Goal: Entertainment & Leisure: Consume media (video, audio)

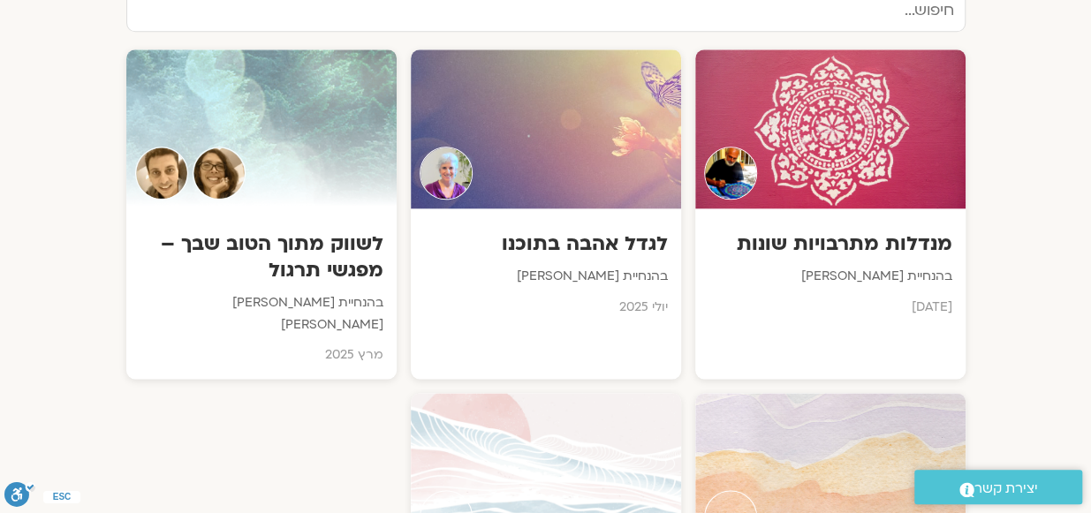
scroll to position [940, 0]
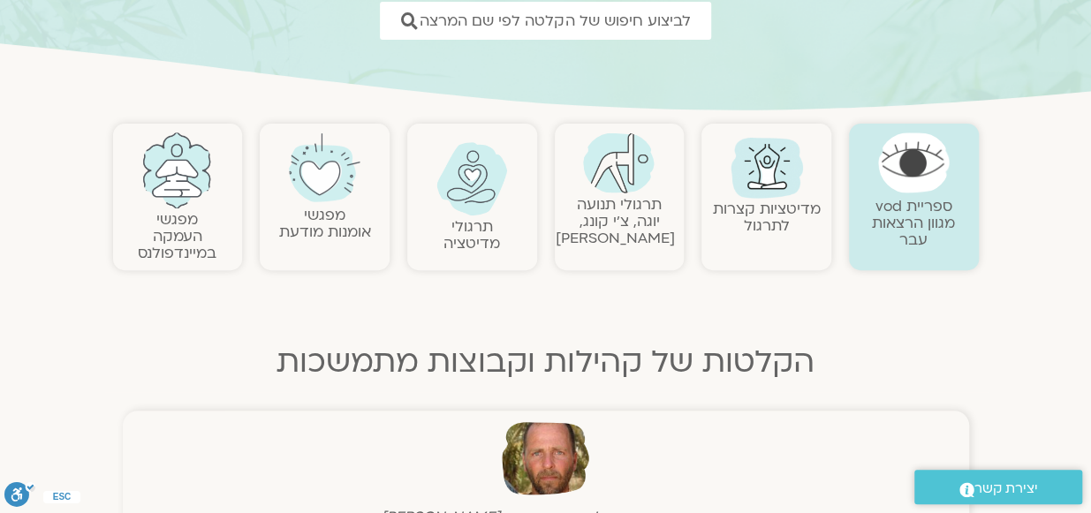
scroll to position [284, 0]
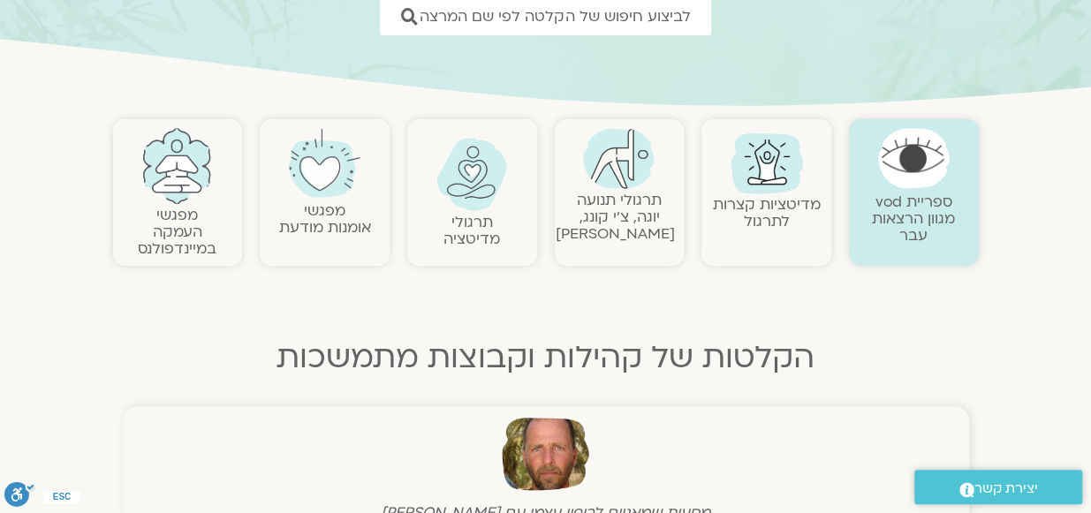
click at [168, 230] on link "מפגשי העמקה במיינדפולנס" at bounding box center [177, 232] width 79 height 54
click at [170, 170] on img at bounding box center [177, 166] width 72 height 76
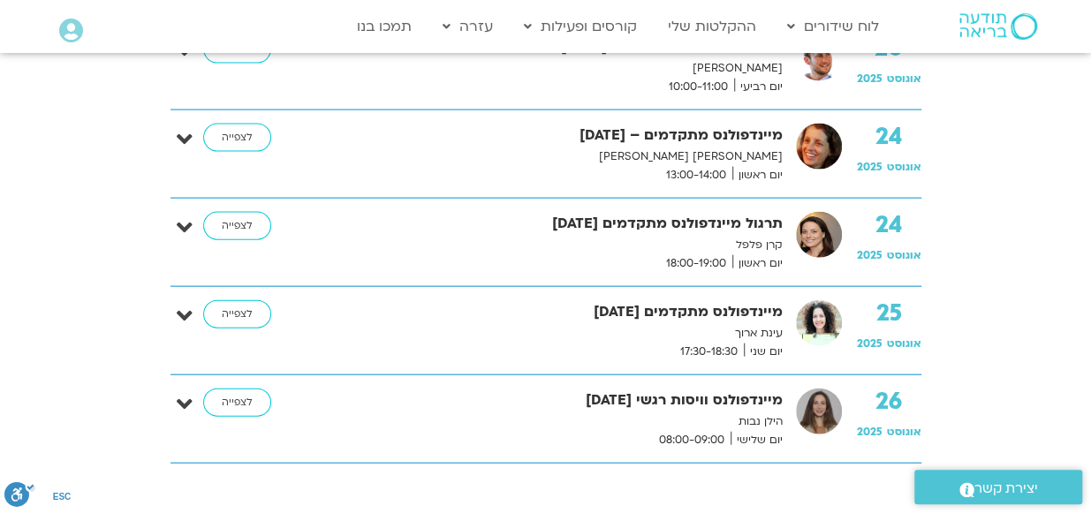
scroll to position [1810, 0]
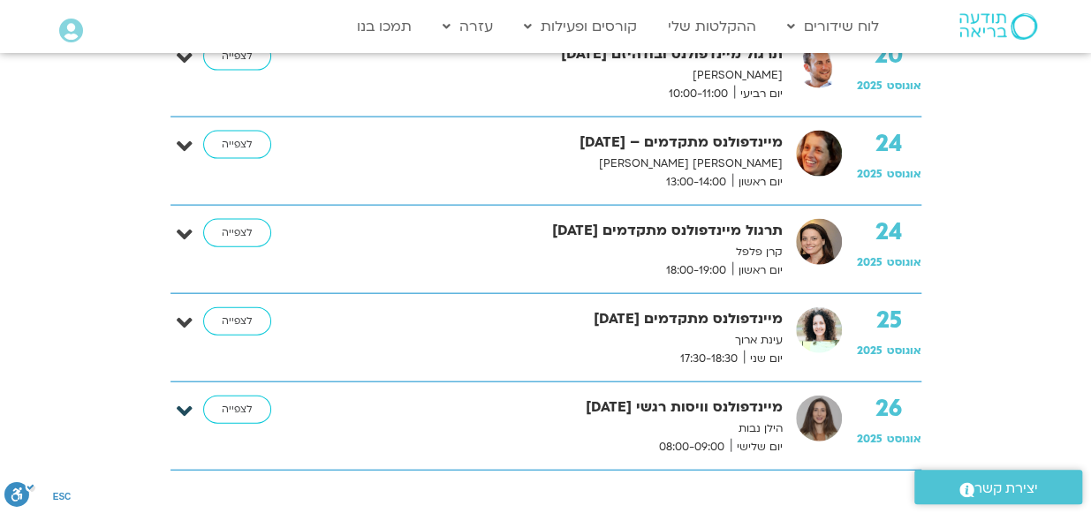
click at [192, 404] on icon at bounding box center [185, 411] width 16 height 25
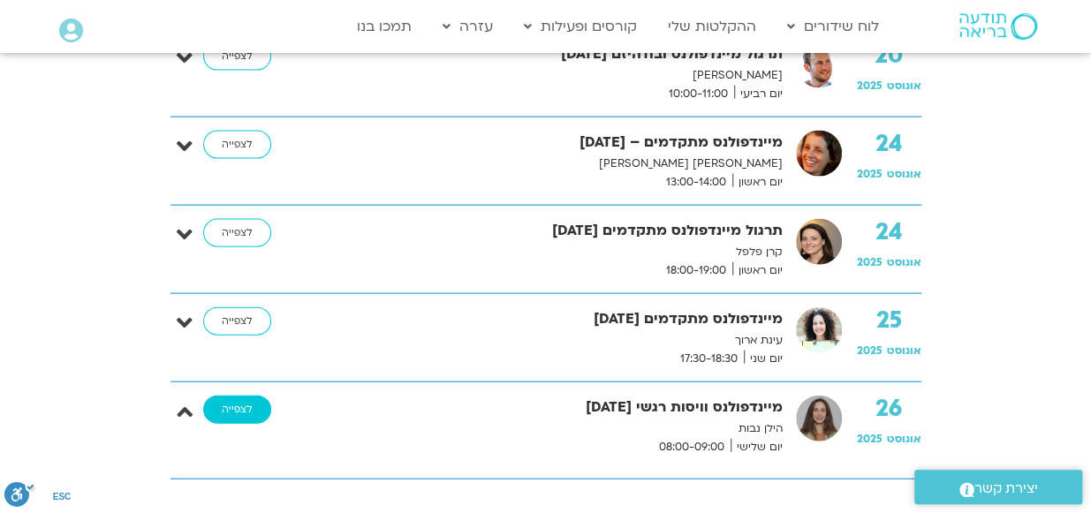
click at [224, 404] on link "לצפייה" at bounding box center [237, 410] width 68 height 28
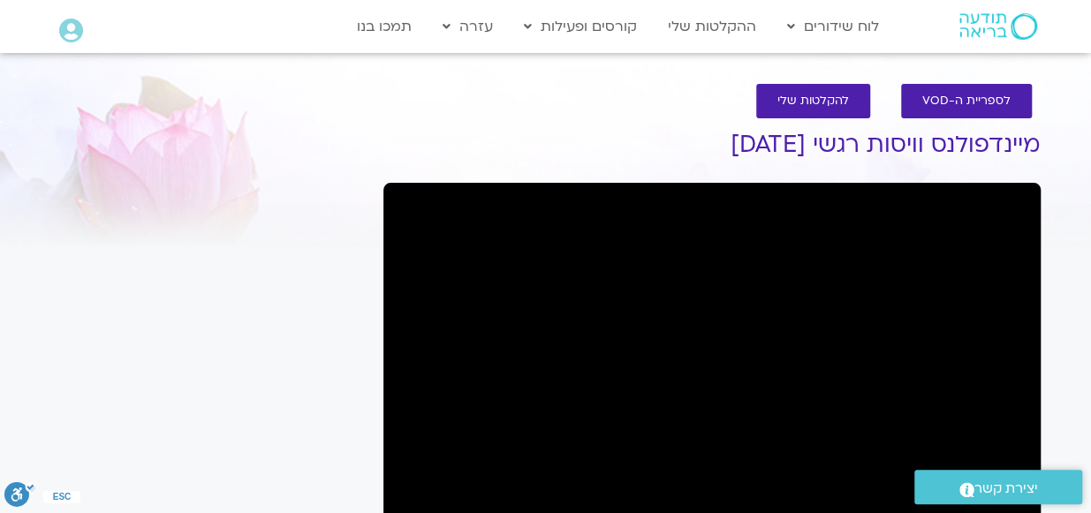
scroll to position [1, 0]
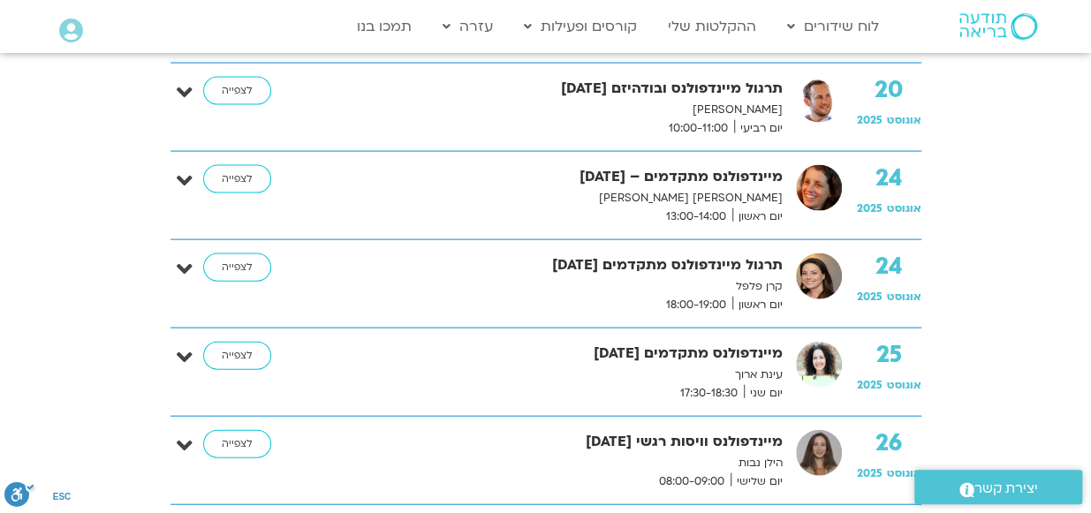
scroll to position [1768, 0]
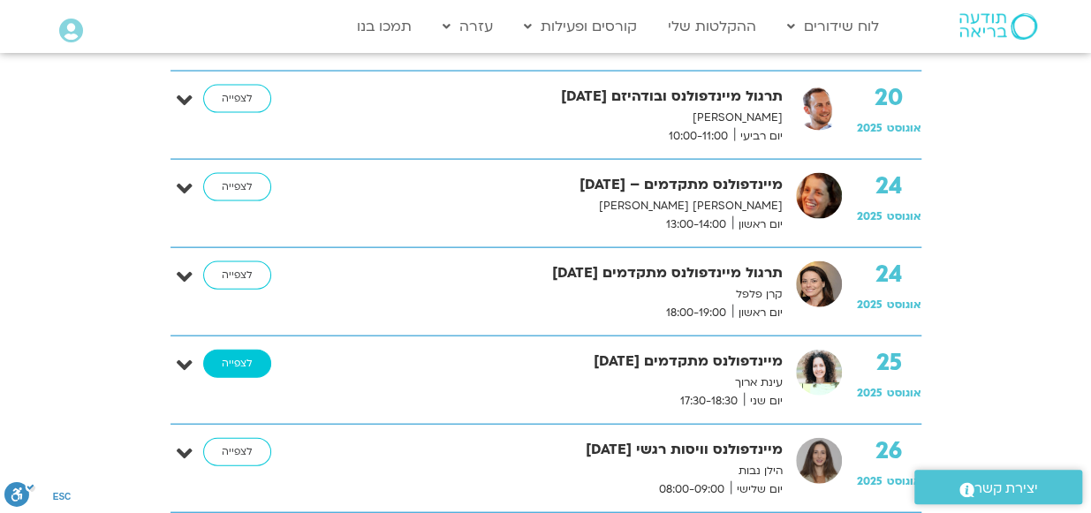
click at [227, 369] on link "לצפייה" at bounding box center [237, 364] width 68 height 28
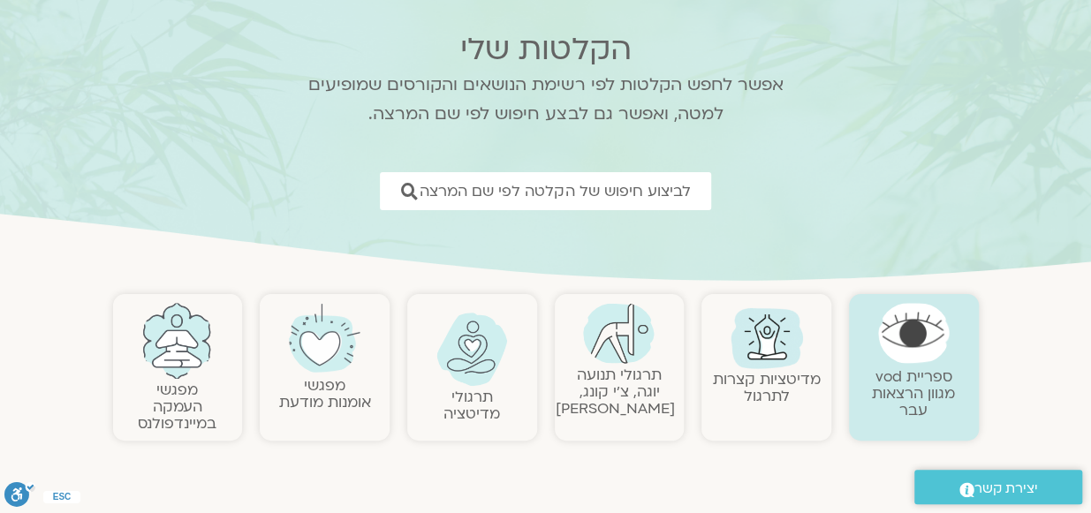
scroll to position [132, 0]
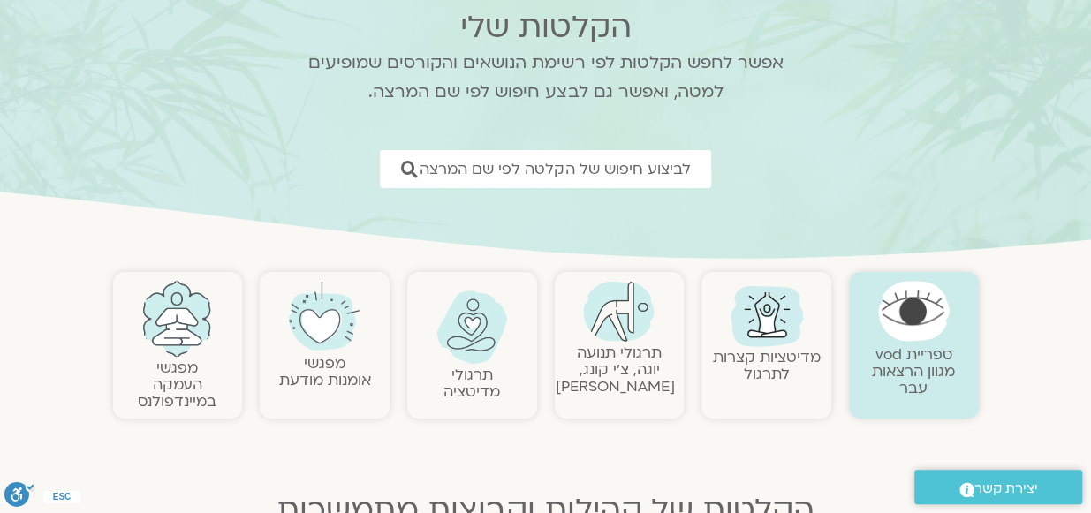
click at [162, 383] on link "מפגשי העמקה במיינדפולנס" at bounding box center [177, 385] width 79 height 54
click at [186, 358] on link "מפגשי העמקה במיינדפולנס" at bounding box center [177, 385] width 79 height 54
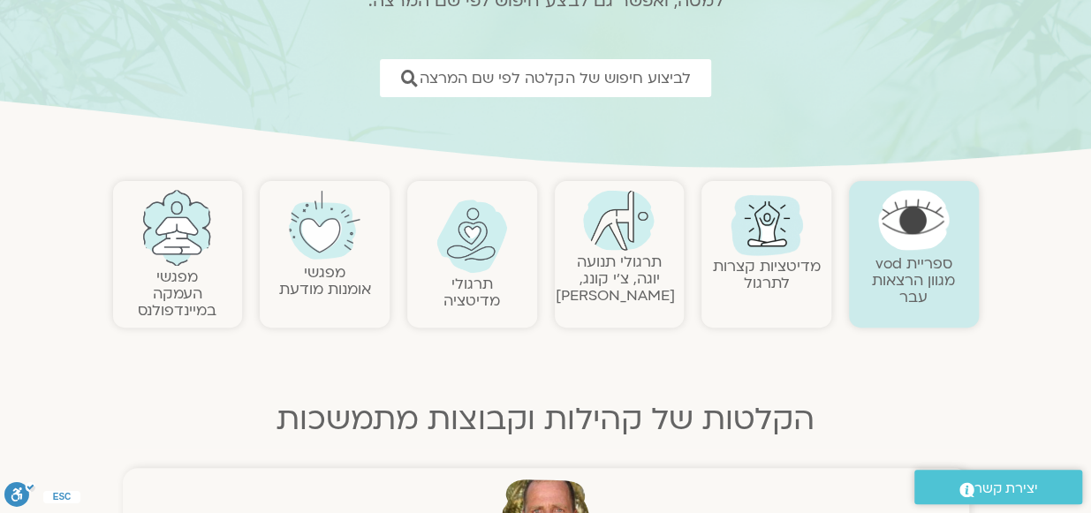
scroll to position [224, 0]
click at [182, 294] on link "מפגשי העמקה במיינדפולנס" at bounding box center [177, 292] width 79 height 54
click at [199, 291] on link "מפגשי העמקה במיינדפולנס" at bounding box center [177, 292] width 79 height 54
click at [166, 272] on link "מפגשי העמקה במיינדפולנס" at bounding box center [177, 292] width 79 height 54
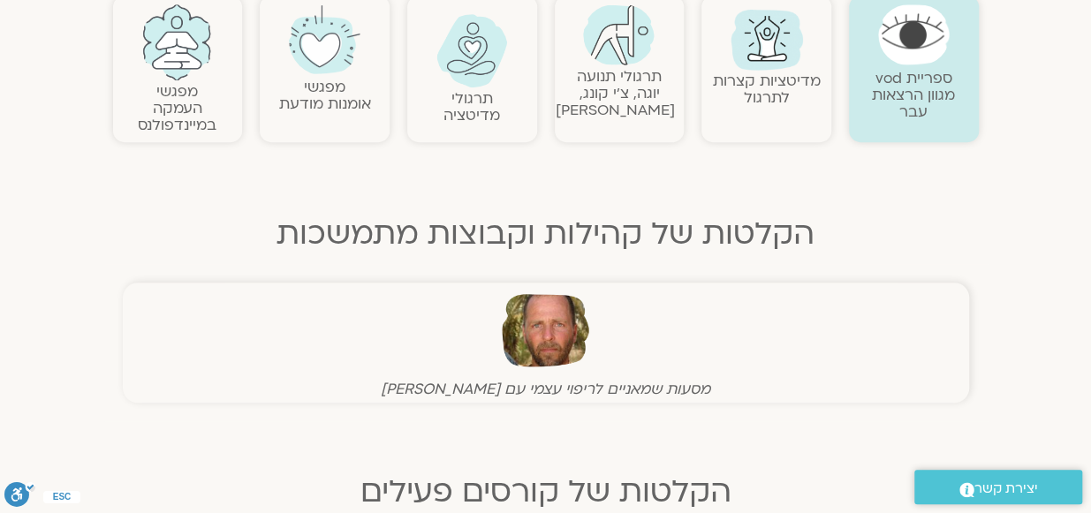
scroll to position [306, 0]
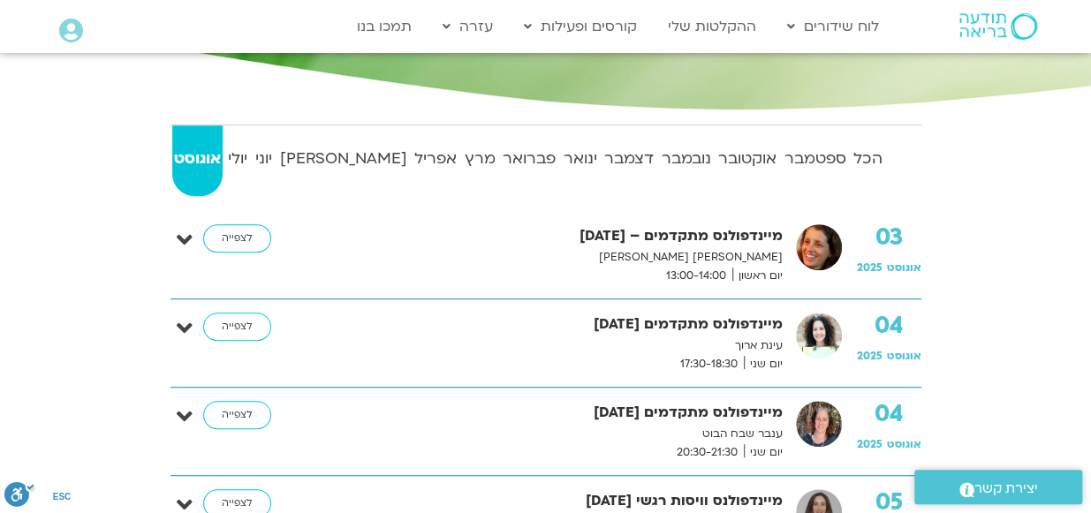
scroll to position [301, 0]
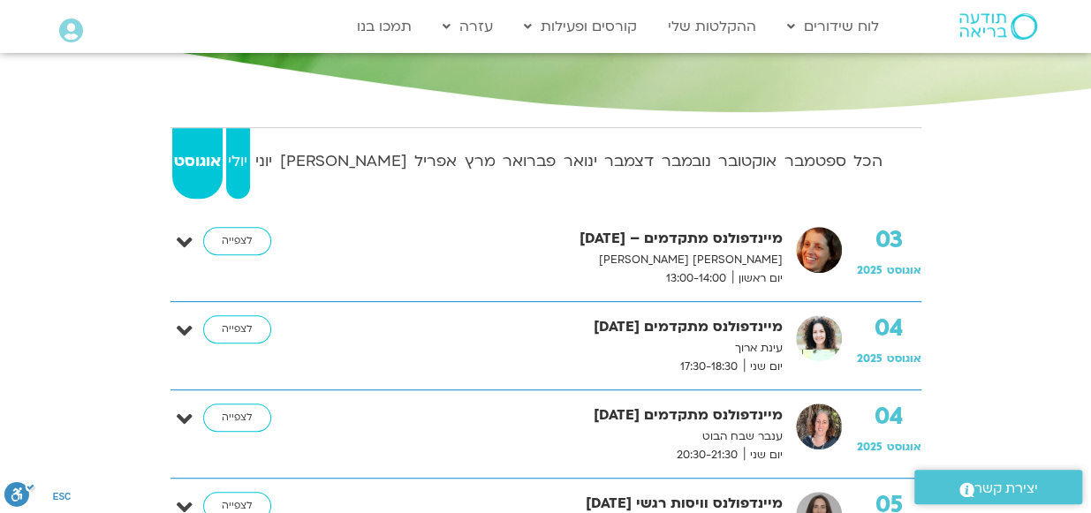
click at [250, 164] on strong "יולי" at bounding box center [238, 161] width 24 height 26
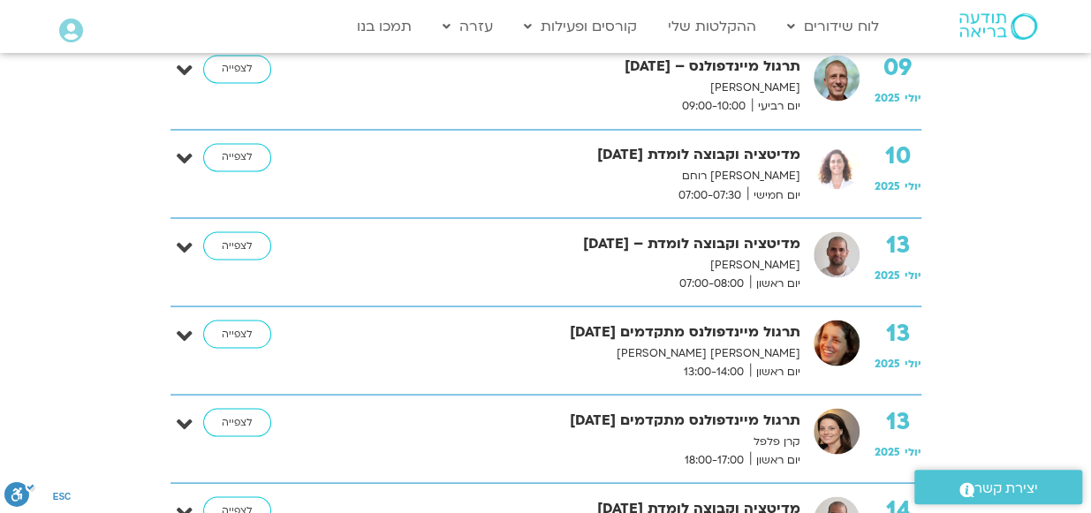
scroll to position [1444, 0]
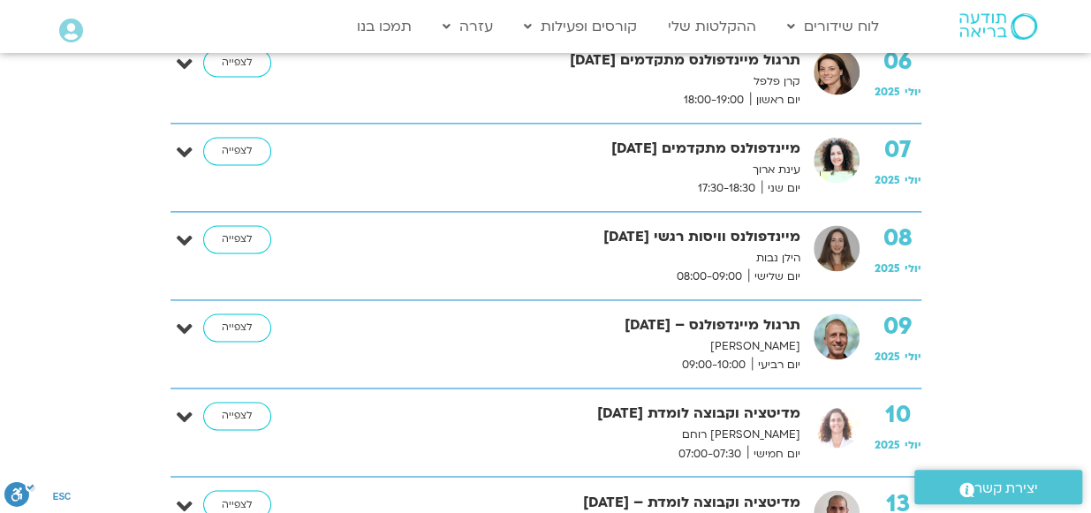
click at [480, 109] on div "06 יולי 2025 תרגול מיינדפולנס מתקדמים 6.7.25 קרן פלפל יום ראשון 18:00-19:00 לצפ…" at bounding box center [545, 79] width 751 height 88
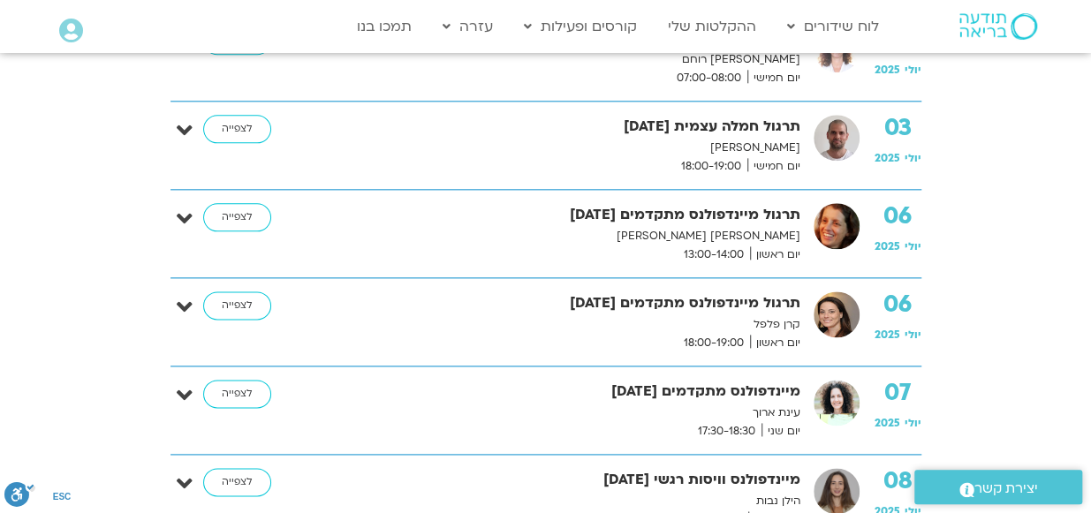
scroll to position [877, 0]
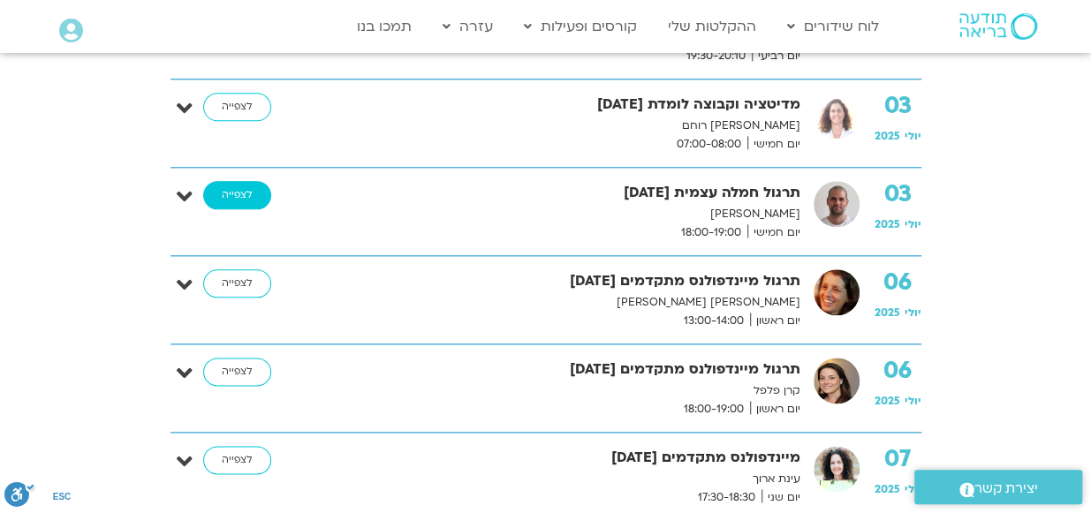
click at [223, 194] on link "לצפייה" at bounding box center [237, 195] width 68 height 28
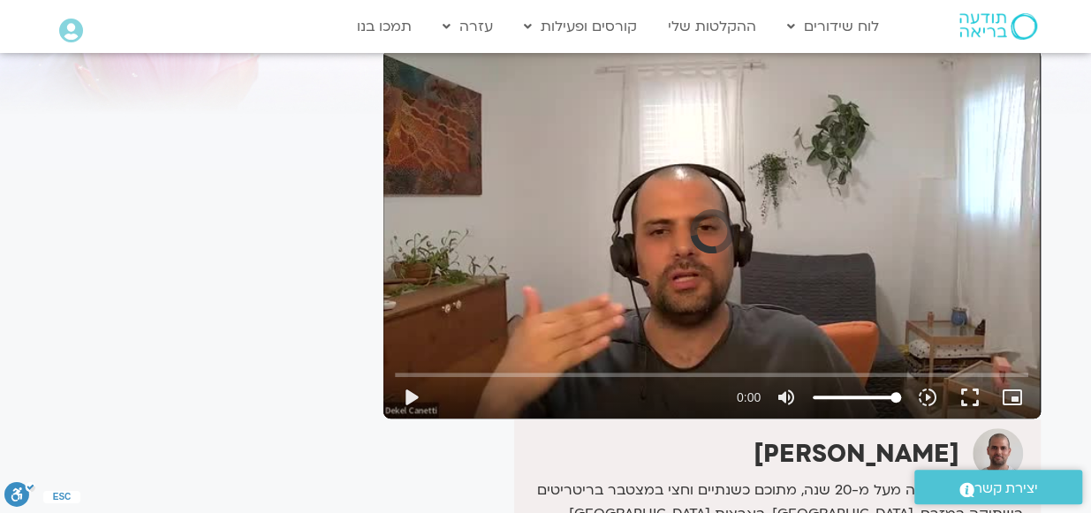
scroll to position [149, 0]
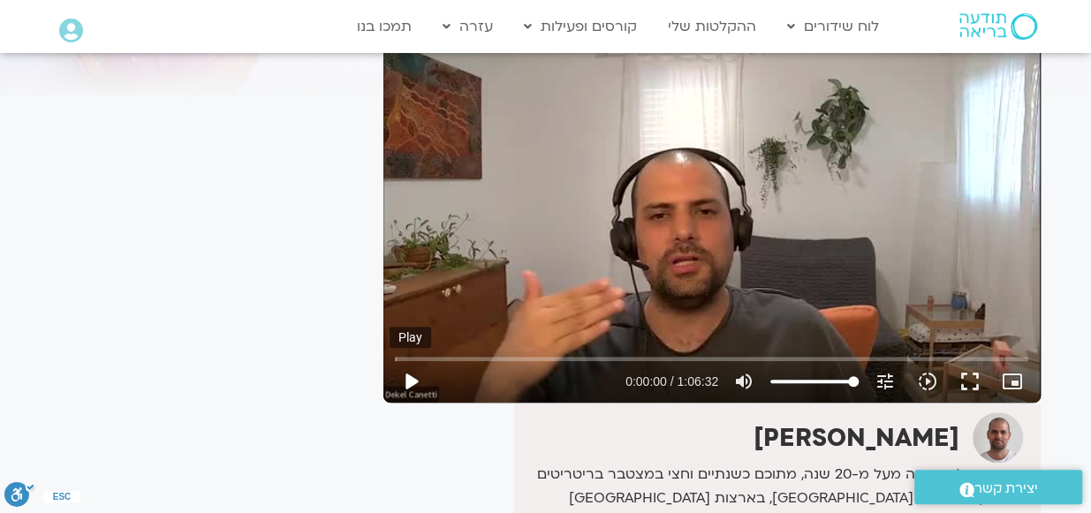
click at [399, 388] on button "play_arrow" at bounding box center [410, 381] width 42 height 42
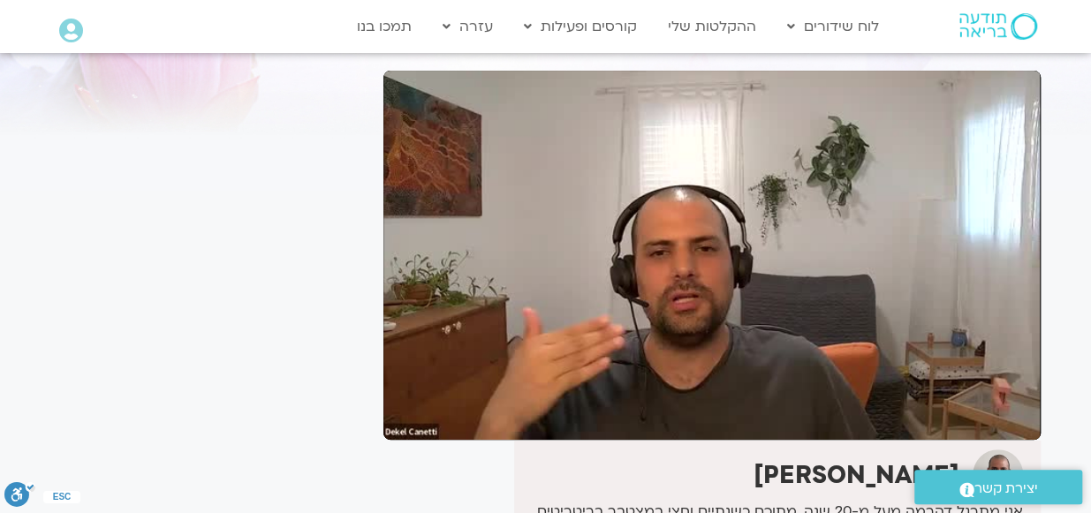
scroll to position [111, 0]
click at [61, 418] on div "It seems we can't find what you're looking for. It seems we can't find what you…" at bounding box center [208, 471] width 332 height 963
click at [354, 459] on div "It seems we can't find what you're looking for. It seems we can't find what you…" at bounding box center [208, 471] width 332 height 963
click at [226, 185] on div "It seems we can't find what you're looking for. It seems we can't find what you…" at bounding box center [208, 471] width 332 height 963
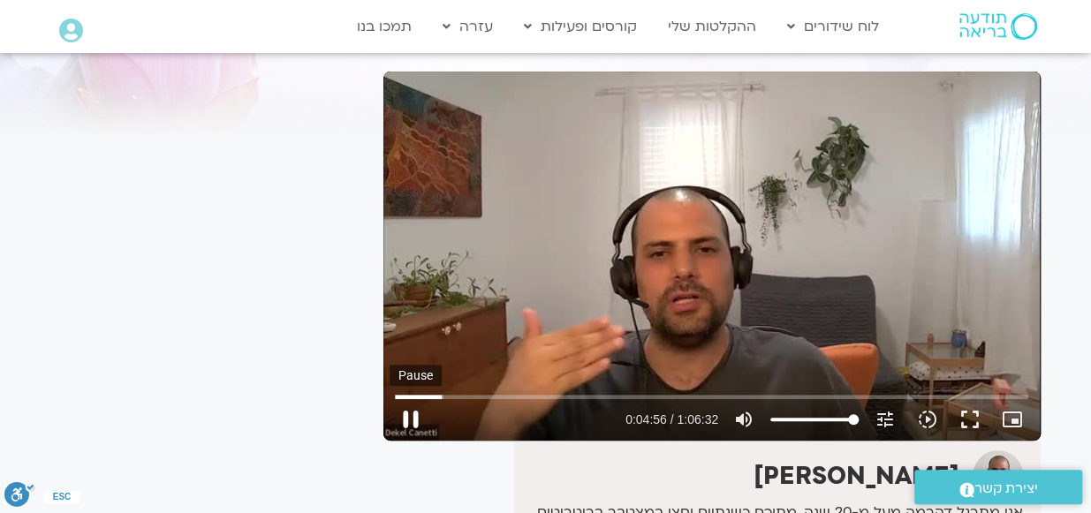
click at [410, 421] on button "pause" at bounding box center [410, 419] width 42 height 42
click at [412, 408] on button "play_arrow" at bounding box center [410, 419] width 42 height 42
type input "501.238075"
